Goal: Task Accomplishment & Management: Manage account settings

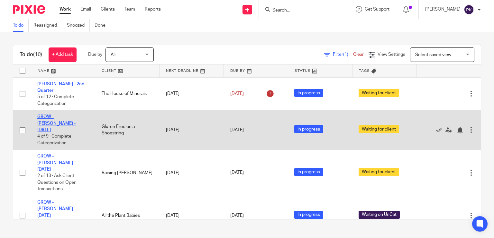
click at [75, 119] on link "GROW - [PERSON_NAME] - [DATE]" at bounding box center [56, 124] width 38 height 18
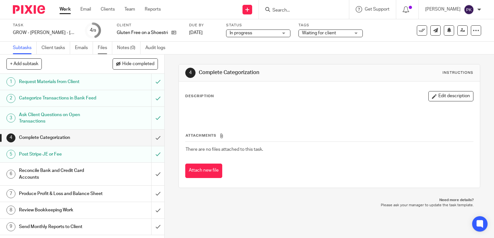
click at [104, 46] on link "Files" at bounding box center [105, 48] width 14 height 13
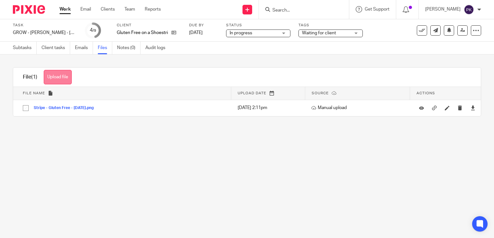
click at [68, 78] on button "Upload file" at bounding box center [58, 77] width 28 height 14
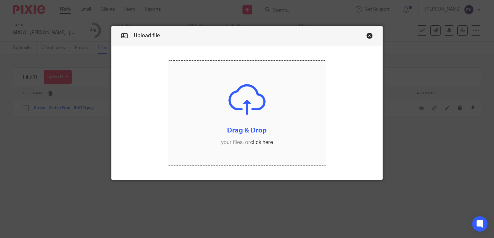
click at [265, 145] on input "file" at bounding box center [246, 113] width 157 height 105
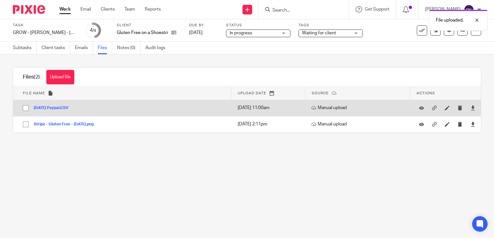
click at [61, 107] on button "[DATE] Paypal.CSV" at bounding box center [53, 108] width 39 height 4
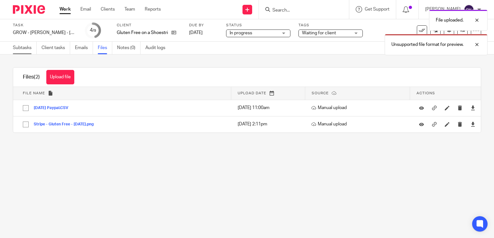
click at [21, 50] on link "Subtasks" at bounding box center [25, 48] width 24 height 13
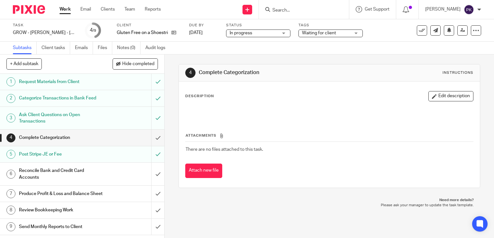
click at [318, 33] on span "Waiting for client" at bounding box center [319, 33] width 34 height 4
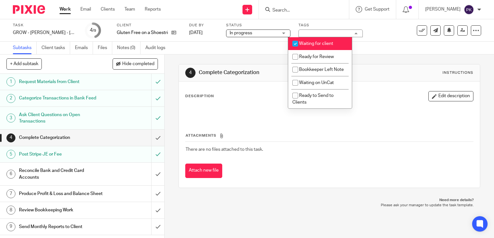
click at [319, 43] on span "Waiting for client" at bounding box center [316, 43] width 34 height 4
checkbox input "false"
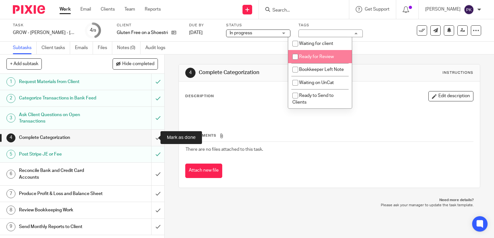
click at [149, 137] on input "submit" at bounding box center [82, 138] width 164 height 16
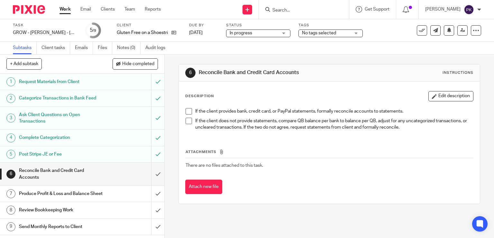
click at [186, 112] on span at bounding box center [188, 111] width 6 height 6
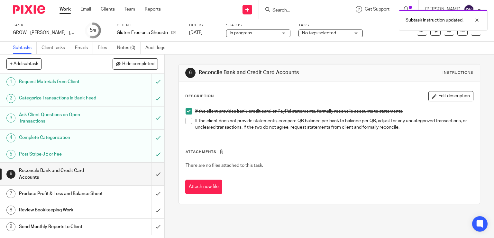
click at [185, 121] on span at bounding box center [188, 121] width 6 height 6
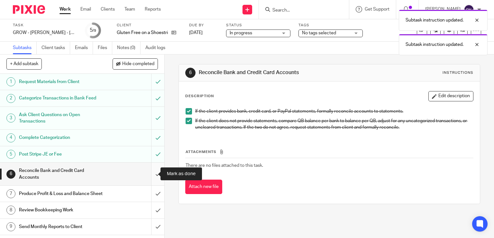
click at [151, 172] on input "submit" at bounding box center [82, 174] width 164 height 23
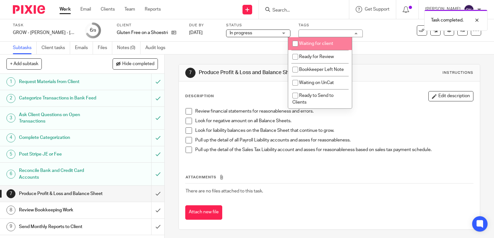
click at [312, 47] on li "Waiting for client" at bounding box center [320, 43] width 64 height 13
checkbox input "true"
click at [256, 50] on div "Subtasks Client tasks Emails Files Notes (0) Audit logs" at bounding box center [247, 48] width 494 height 13
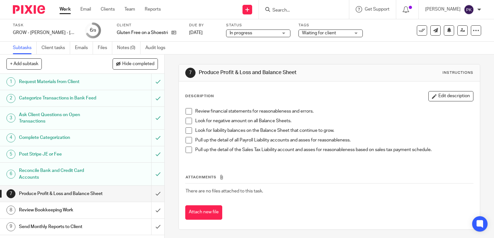
click at [66, 10] on link "Work" at bounding box center [64, 9] width 11 height 6
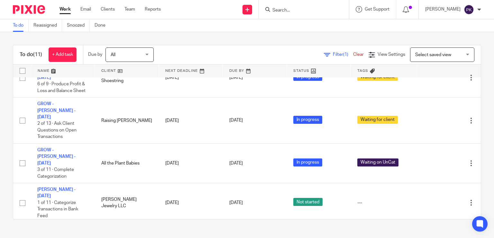
scroll to position [63, 0]
